Goal: Task Accomplishment & Management: Manage account settings

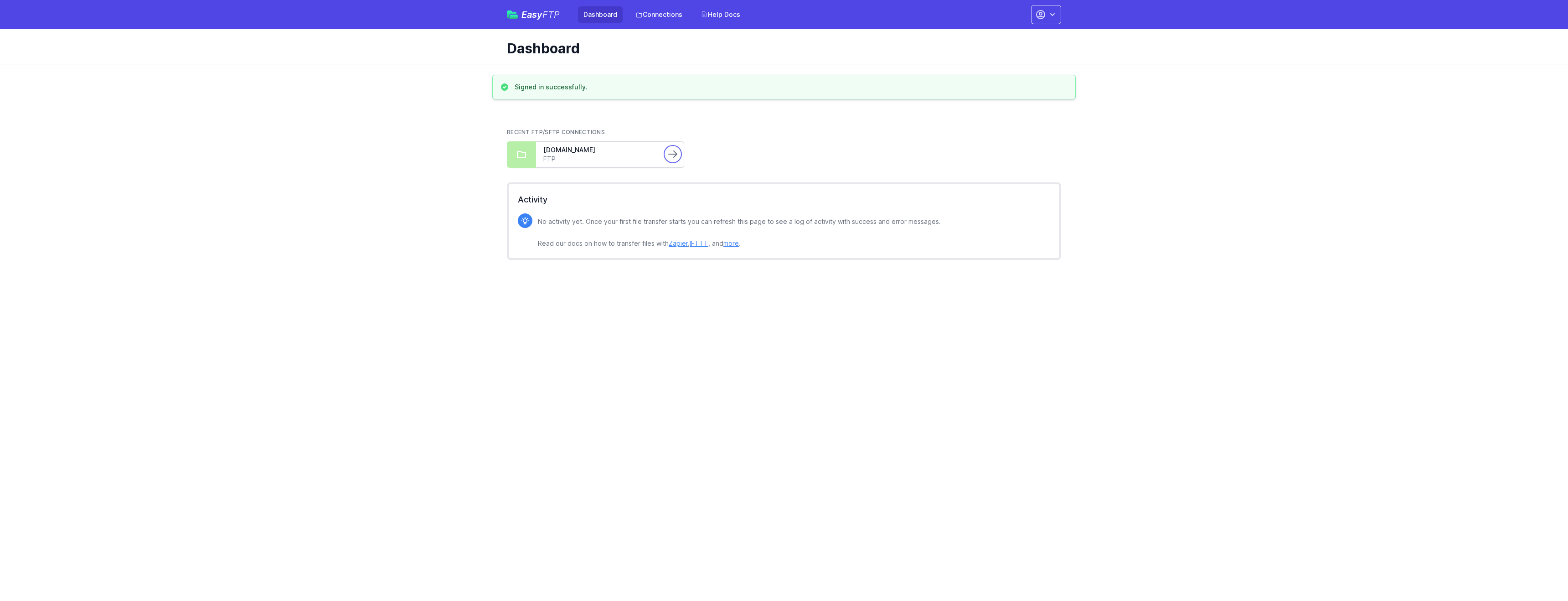
click at [670, 152] on icon at bounding box center [672, 154] width 11 height 11
click at [609, 159] on link "FTP" at bounding box center [600, 159] width 114 height 9
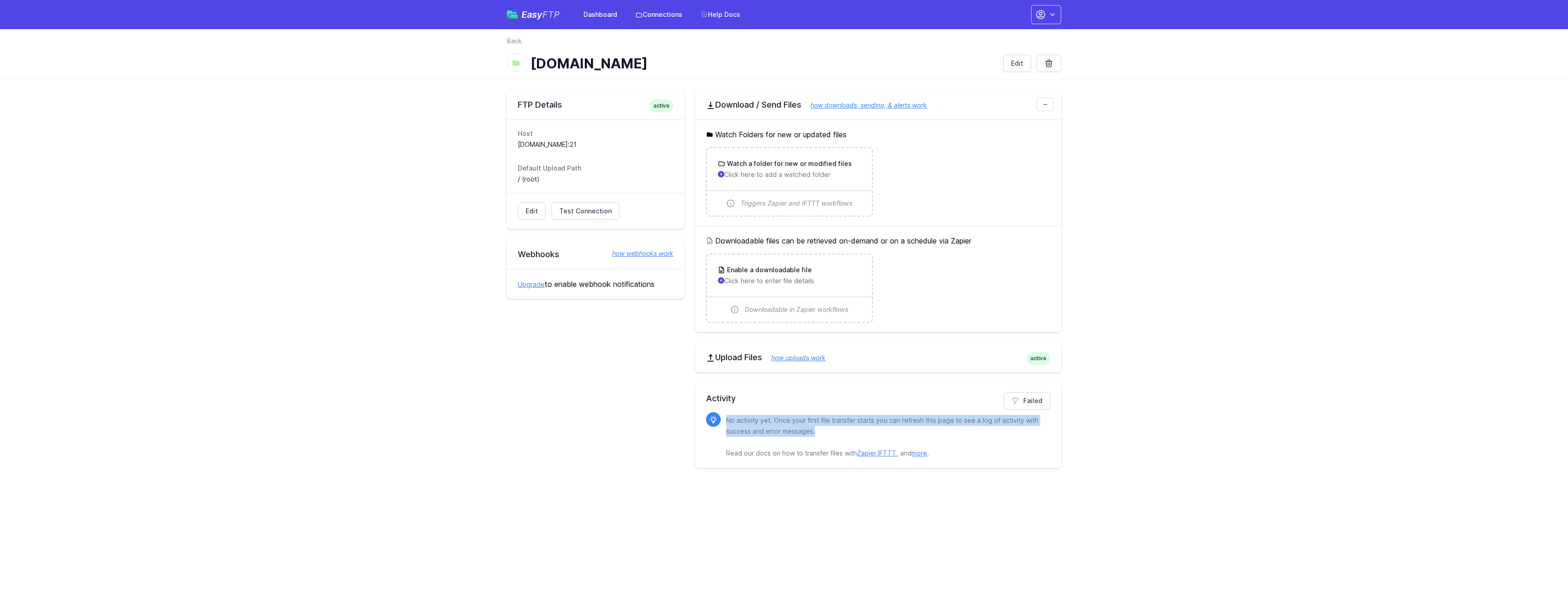
drag, startPoint x: 824, startPoint y: 436, endPoint x: 725, endPoint y: 418, distance: 100.6
click at [725, 418] on div "No activity yet. Once your first file transfer starts you can refresh this page…" at bounding box center [878, 436] width 344 height 46
click at [1028, 398] on link "Failed" at bounding box center [1027, 401] width 46 height 17
click at [686, 17] on link "Connections" at bounding box center [658, 14] width 58 height 16
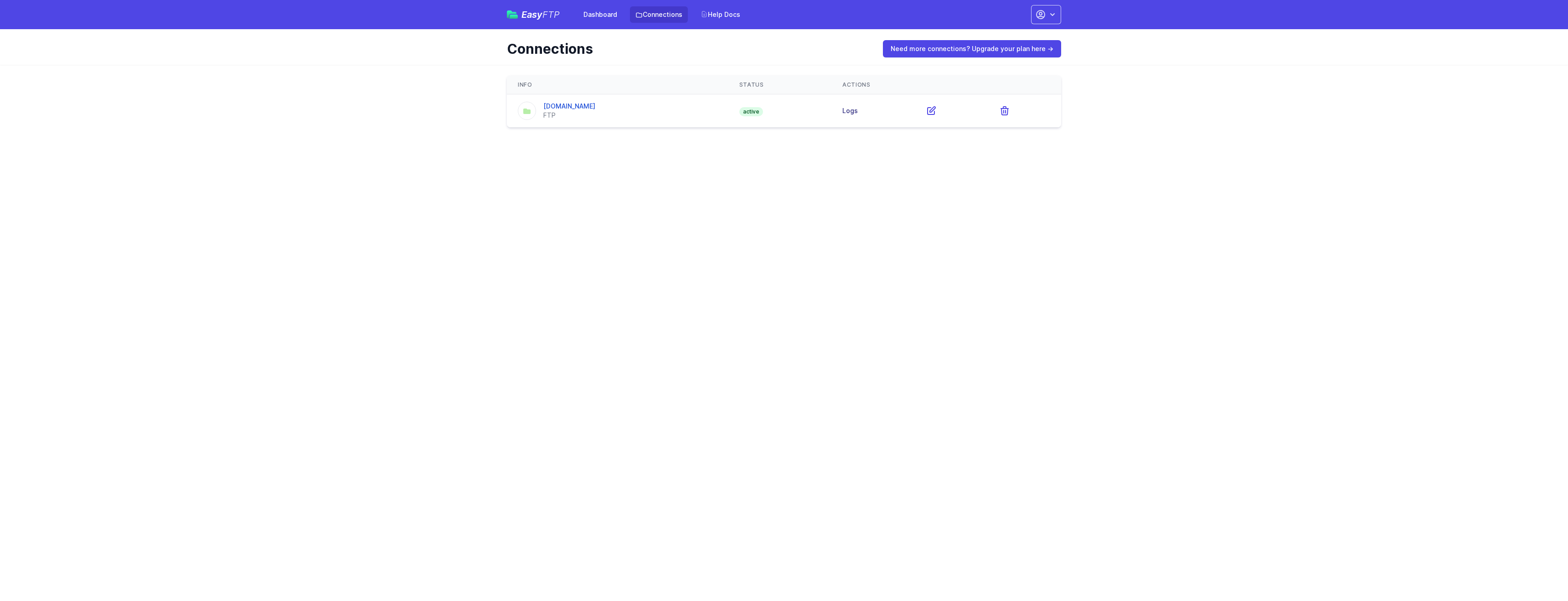
click at [854, 110] on link "Logs" at bounding box center [850, 110] width 15 height 8
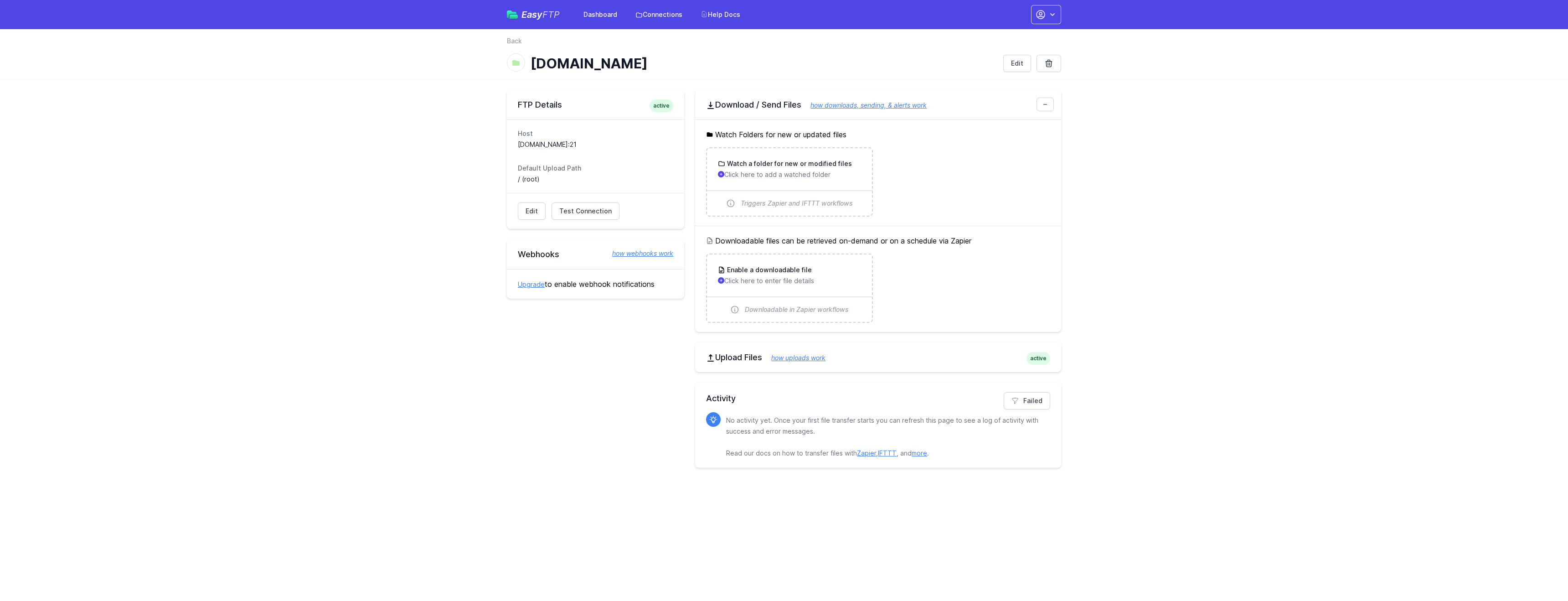
drag, startPoint x: 665, startPoint y: 282, endPoint x: 543, endPoint y: 34, distance: 276.4
click at [543, 34] on div "Easy FTP Dashboard Connections Help Docs Account Settings Your Profile Contact …" at bounding box center [784, 239] width 1568 height 479
click at [608, 13] on link "Dashboard" at bounding box center [601, 14] width 45 height 16
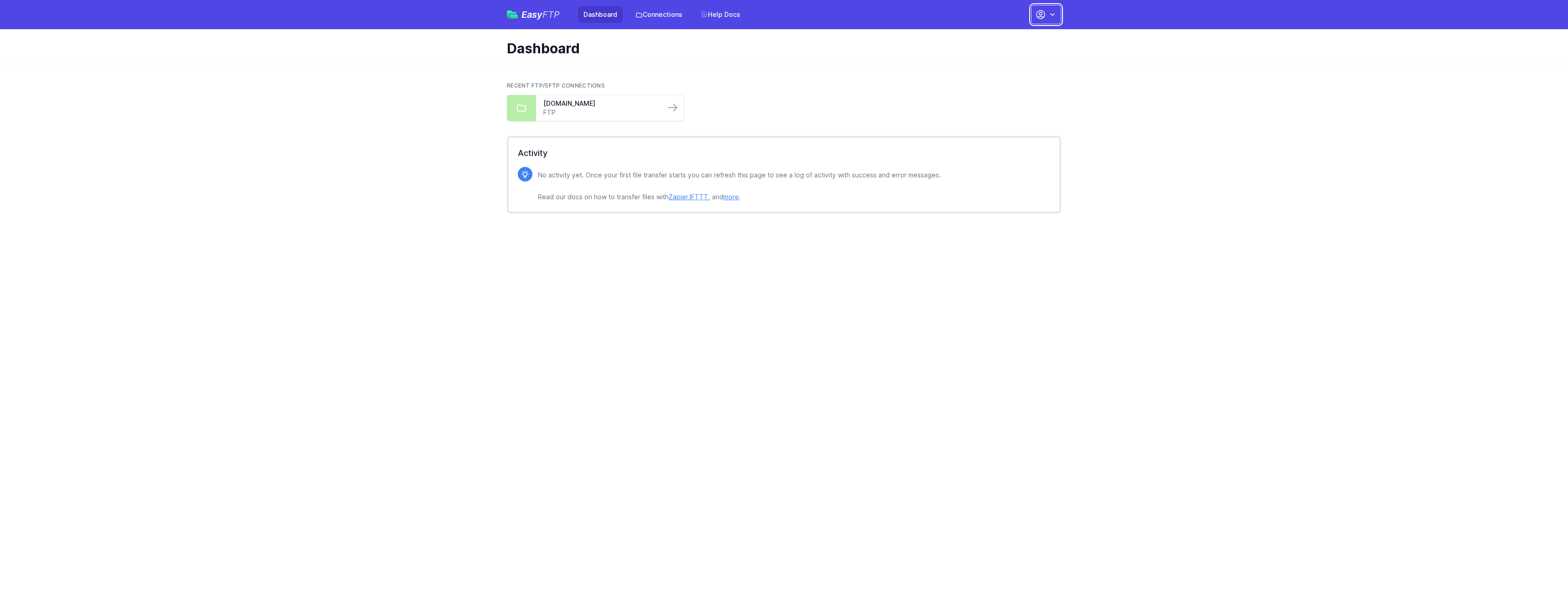
click at [1060, 11] on button "button" at bounding box center [1046, 15] width 30 height 19
click at [1011, 54] on link "Your Profile" at bounding box center [1017, 53] width 88 height 16
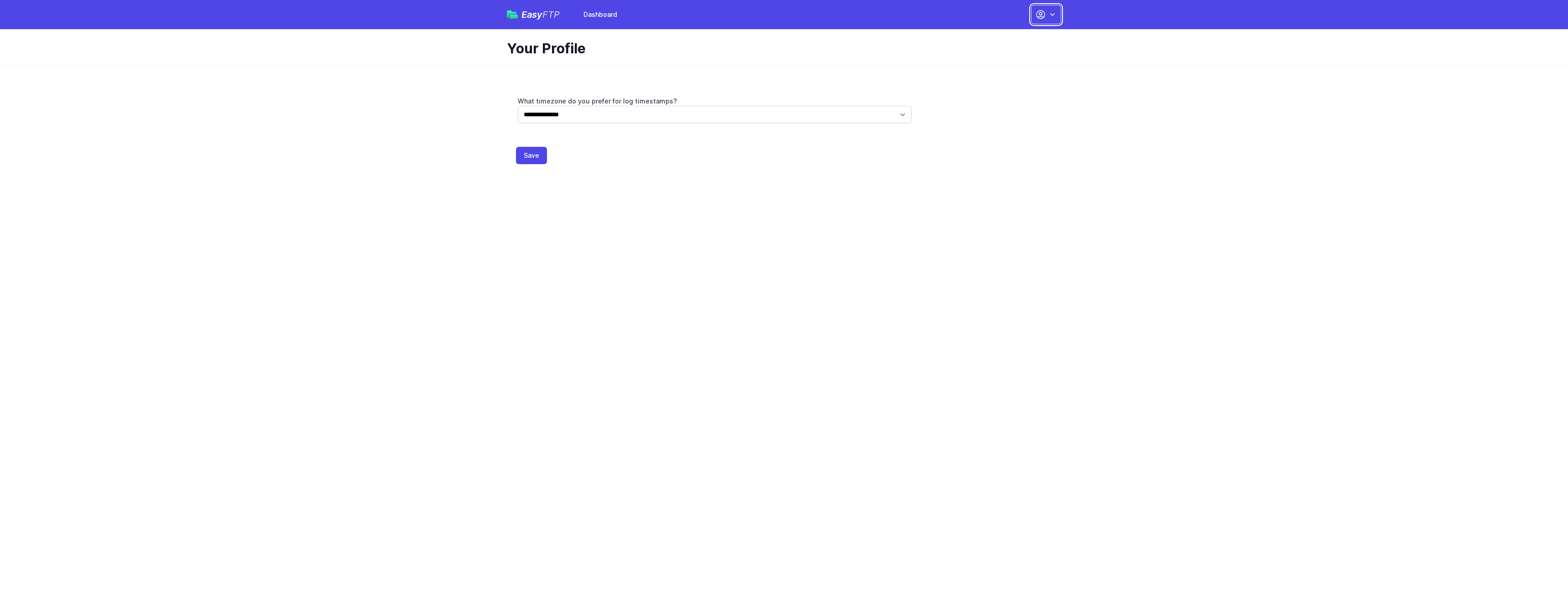
click at [1048, 18] on icon "button" at bounding box center [1053, 15] width 9 height 9
click at [1016, 39] on link "Dashboard" at bounding box center [1017, 37] width 88 height 16
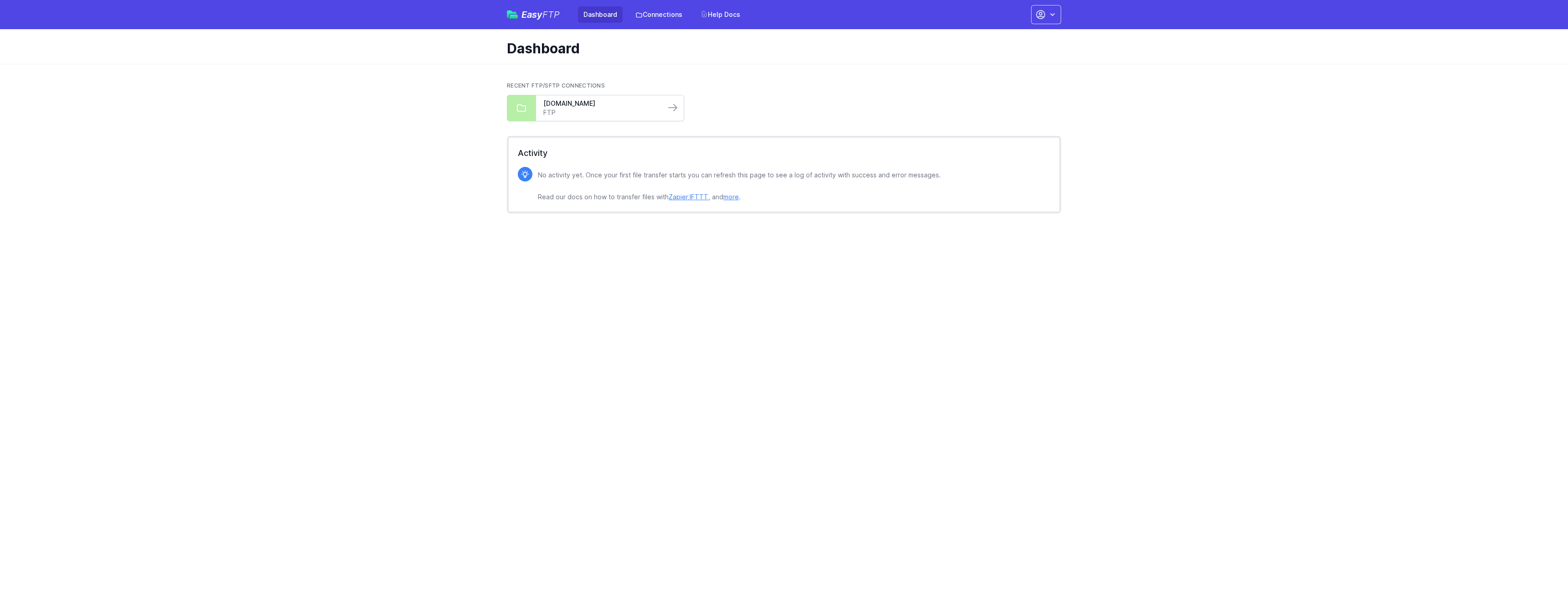
click at [632, 111] on link "FTP" at bounding box center [600, 113] width 114 height 9
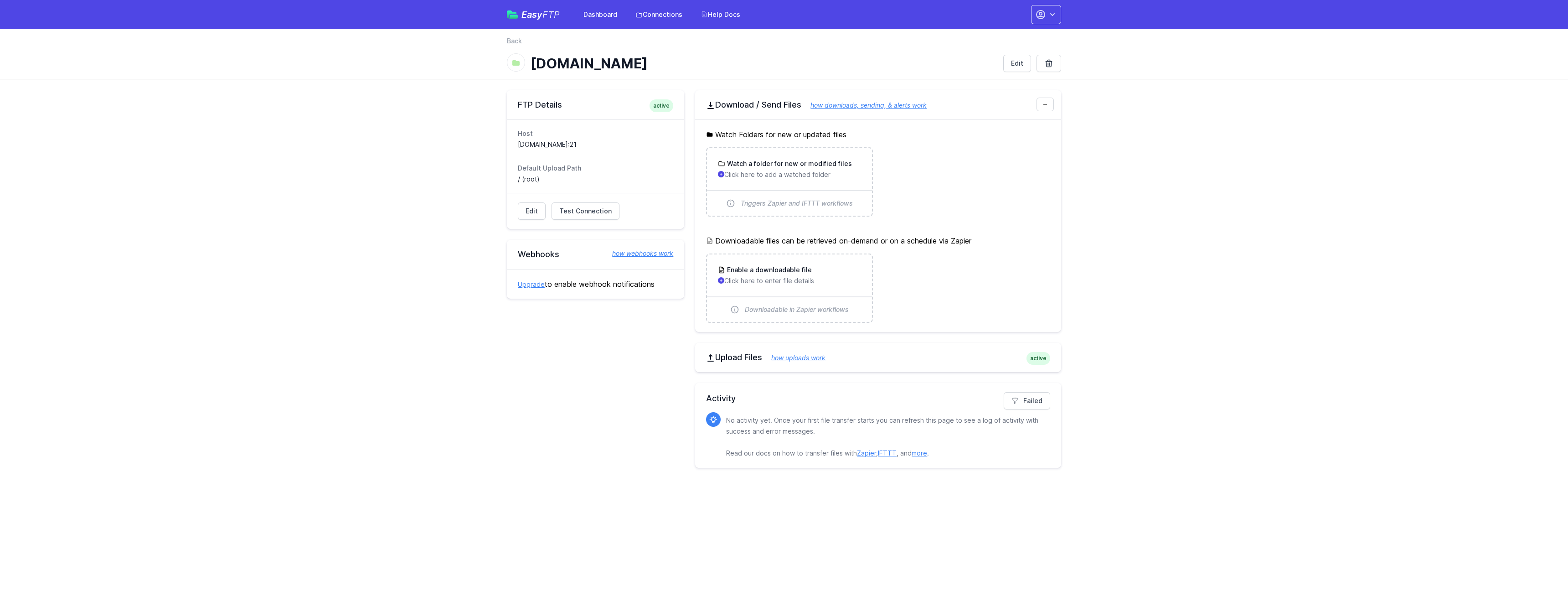
click at [533, 286] on link "Upgrade" at bounding box center [531, 284] width 27 height 8
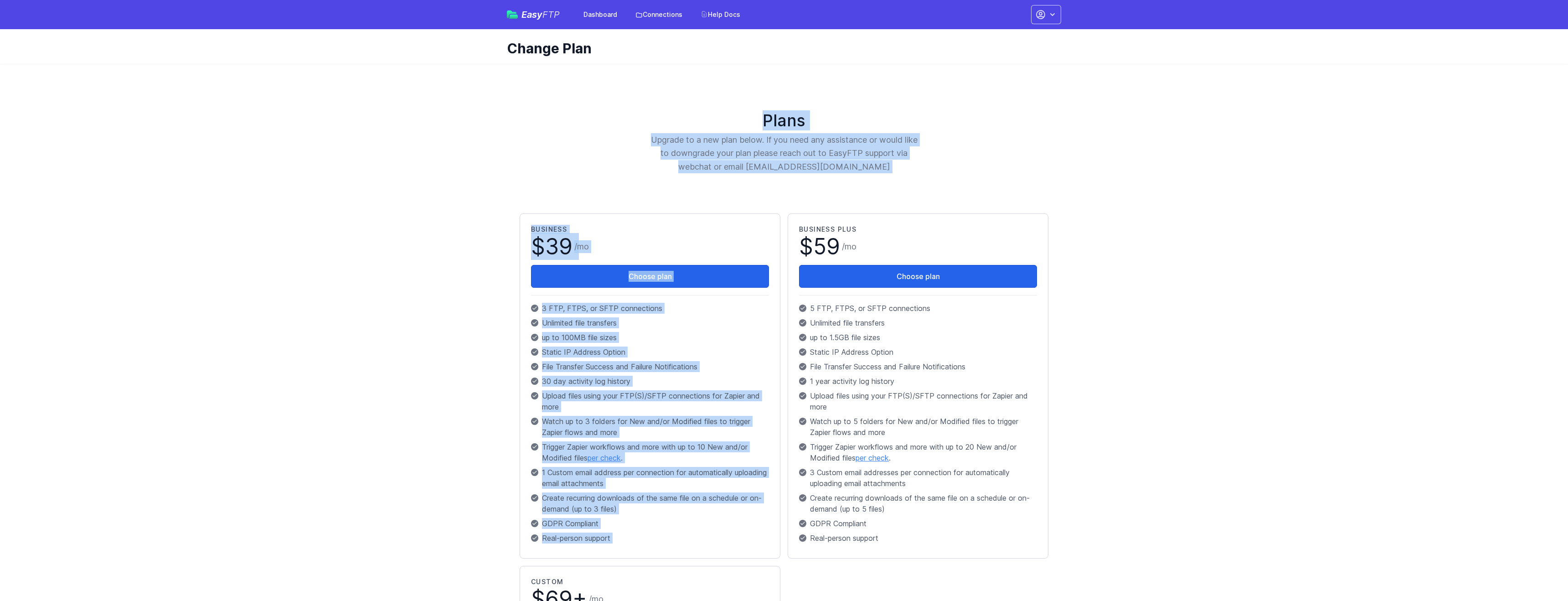
drag, startPoint x: 744, startPoint y: 114, endPoint x: 916, endPoint y: 174, distance: 182.2
click at [917, 174] on div "Plans Upgrade to a new plan below. If you need any assistance or would like to …" at bounding box center [784, 517] width 554 height 884
click at [916, 174] on div "Plans Upgrade to a new plan below. If you need any assistance or would like to …" at bounding box center [784, 517] width 554 height 884
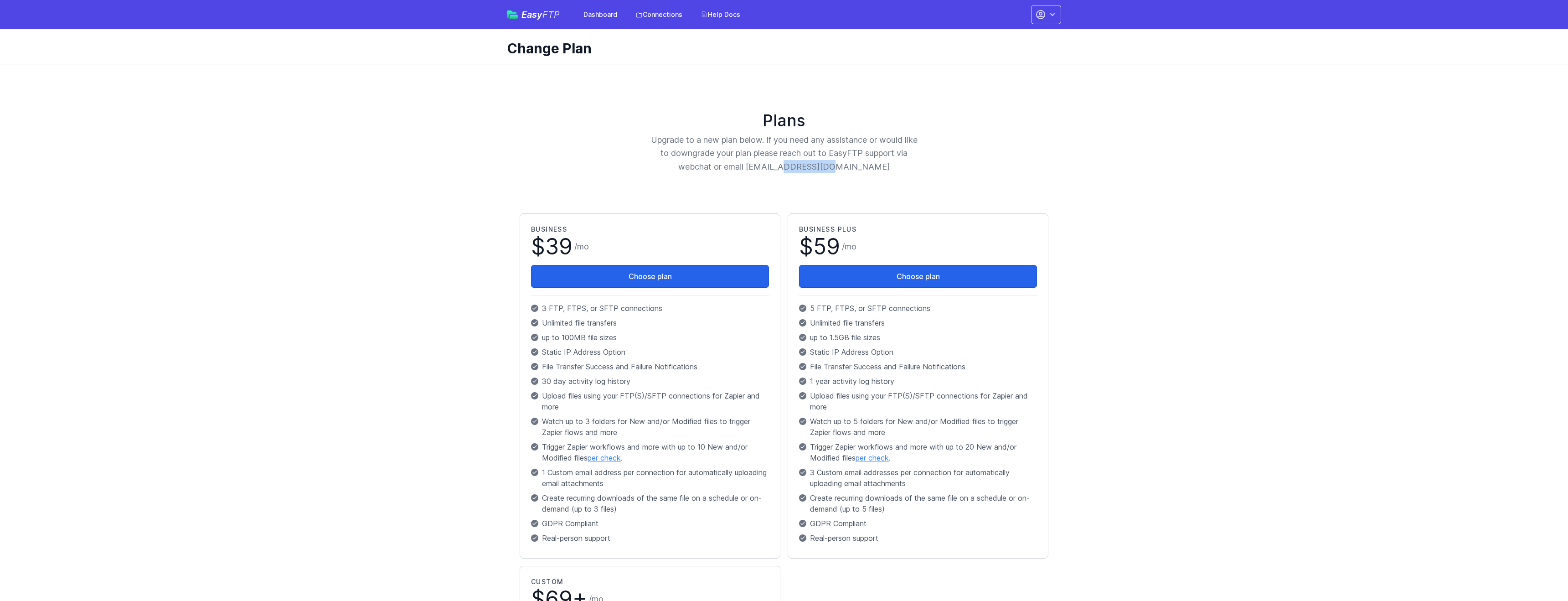
drag, startPoint x: 879, startPoint y: 170, endPoint x: 817, endPoint y: 170, distance: 62.0
click at [817, 170] on p "Upgrade to a new plan below. If you need any assistance or would like to downgr…" at bounding box center [783, 153] width 268 height 40
copy p "easyftp.io"
click at [646, 6] on link "Connections" at bounding box center [658, 14] width 58 height 16
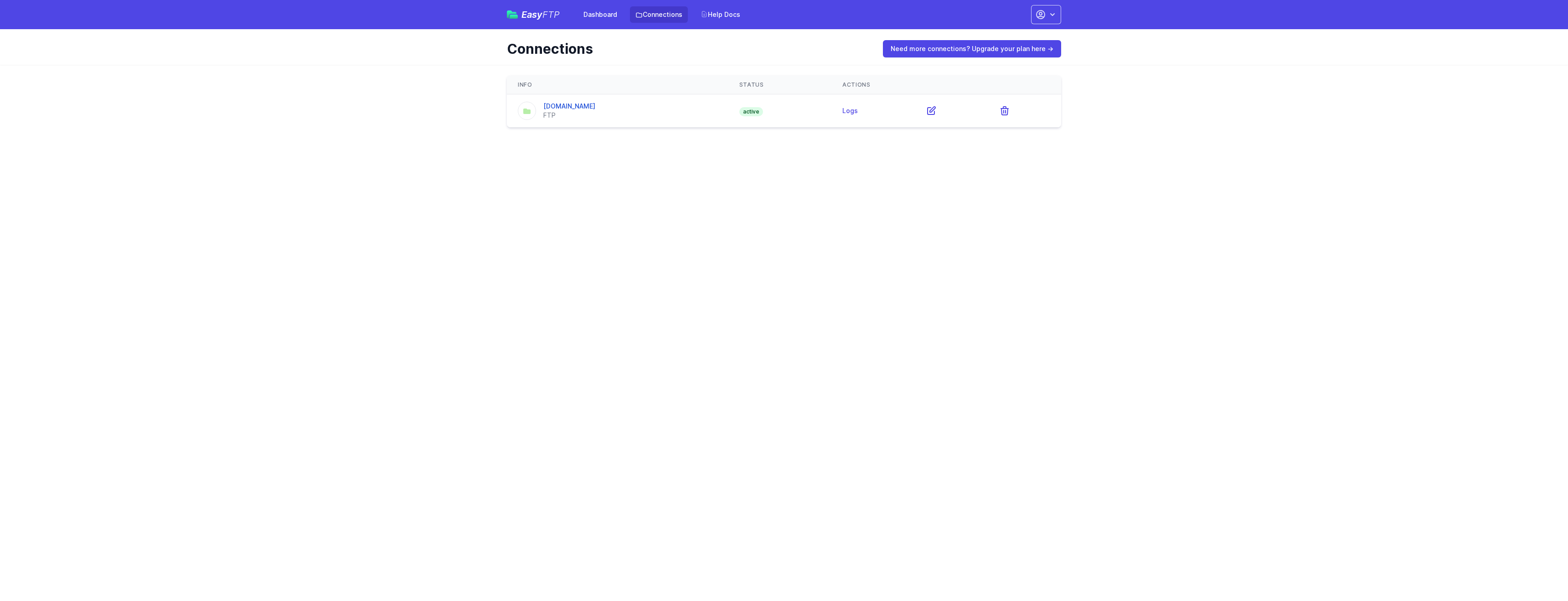
click at [593, 21] on link "Dashboard" at bounding box center [601, 14] width 45 height 16
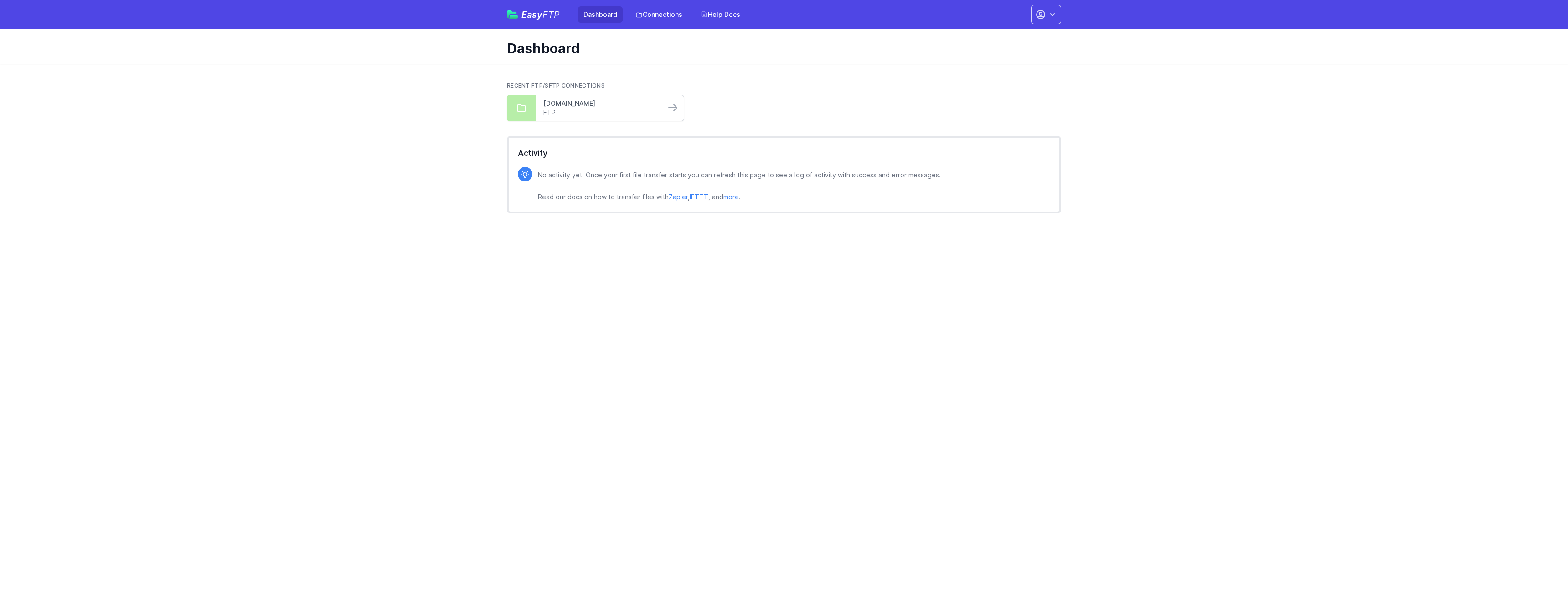
click at [607, 104] on link "[DOMAIN_NAME]" at bounding box center [600, 103] width 114 height 9
